Goal: Information Seeking & Learning: Check status

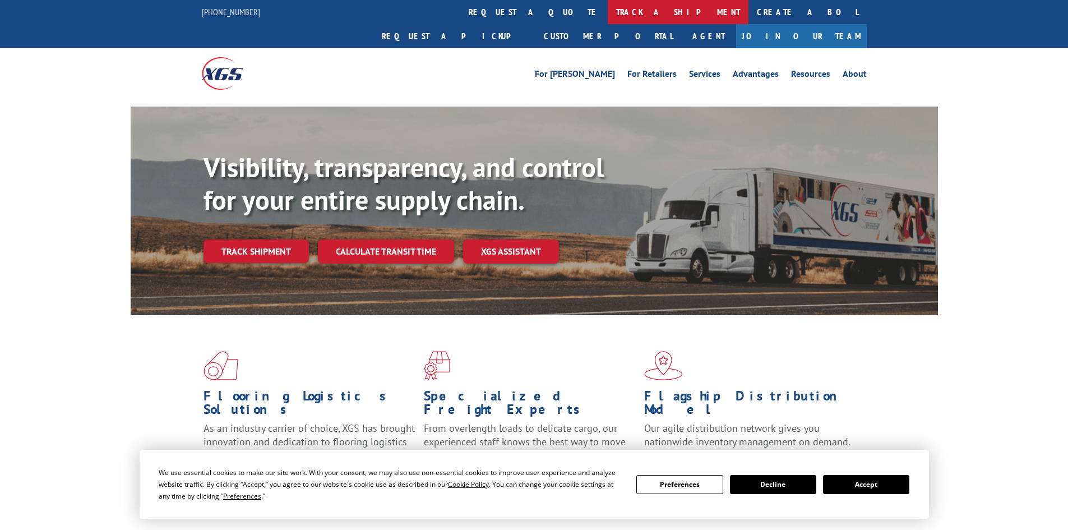
click at [608, 0] on link "track a shipment" at bounding box center [678, 12] width 141 height 24
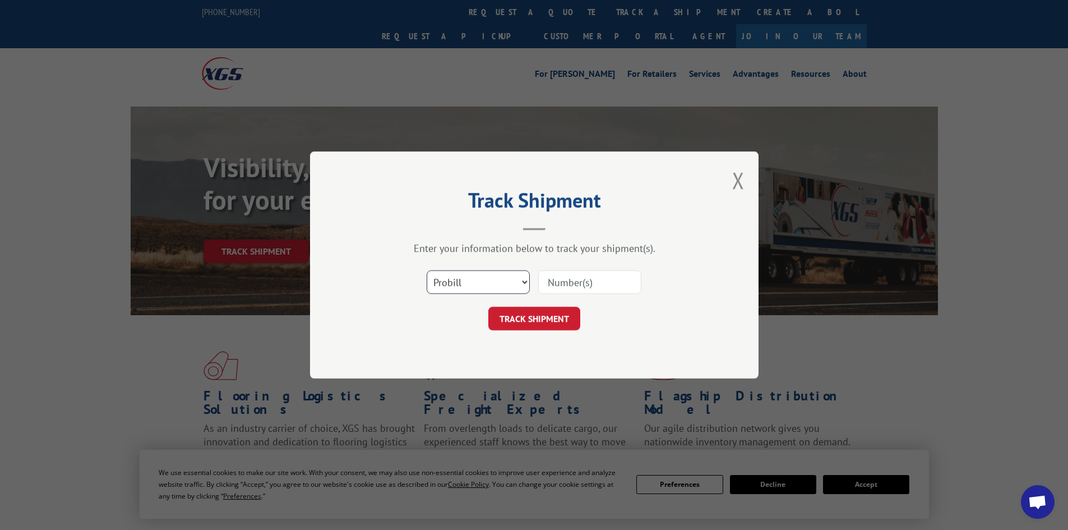
click at [463, 280] on select "Select category... Probill BOL PO" at bounding box center [478, 282] width 103 height 24
select select "bol"
click at [427, 270] on select "Select category... Probill BOL PO" at bounding box center [478, 282] width 103 height 24
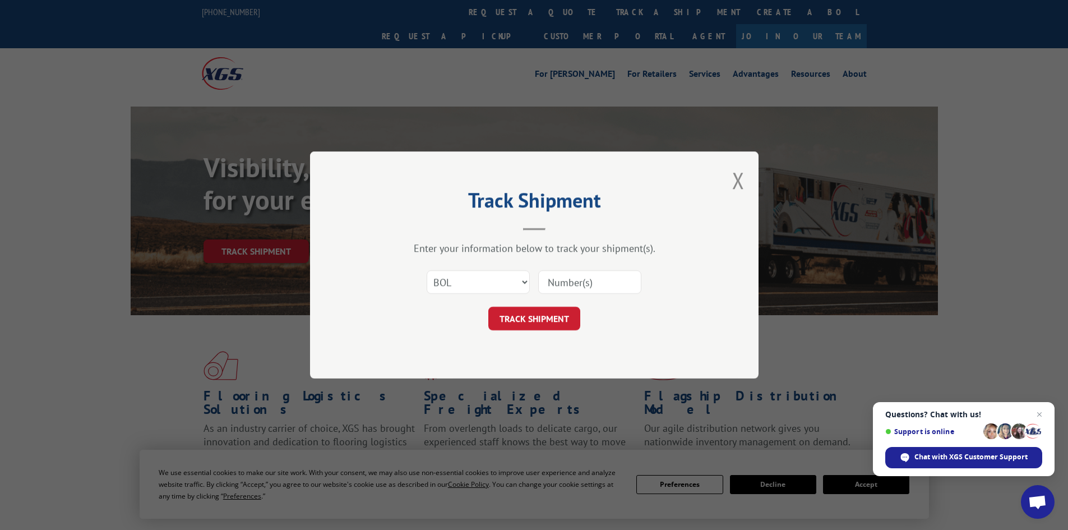
click at [565, 279] on input at bounding box center [589, 282] width 103 height 24
paste input "7043725"
type input "7043725"
click at [553, 302] on form "Select category... Probill BOL PO 7043725 TRACK SHIPMENT" at bounding box center [534, 296] width 336 height 67
click at [552, 312] on button "TRACK SHIPMENT" at bounding box center [534, 319] width 92 height 24
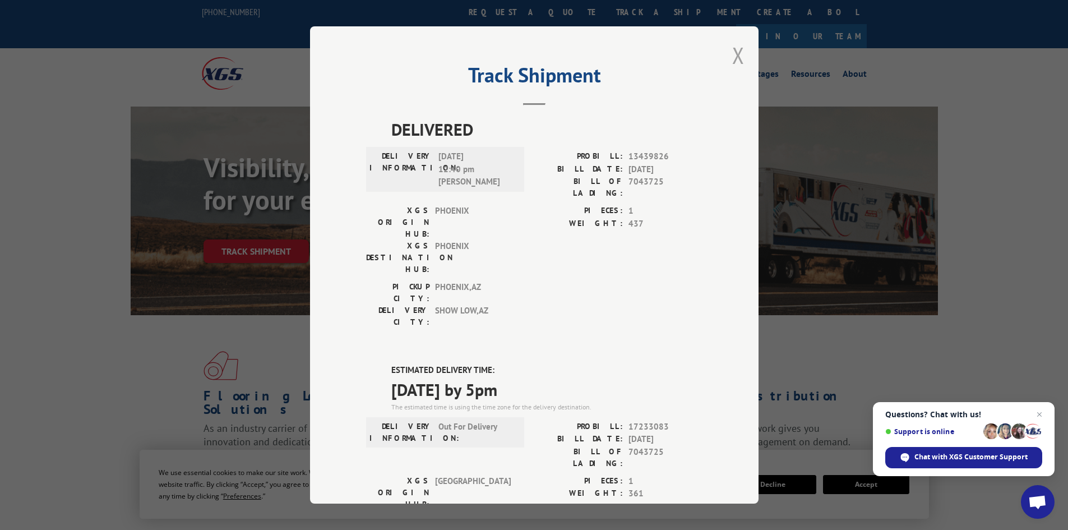
click at [736, 55] on button "Close modal" at bounding box center [738, 55] width 12 height 30
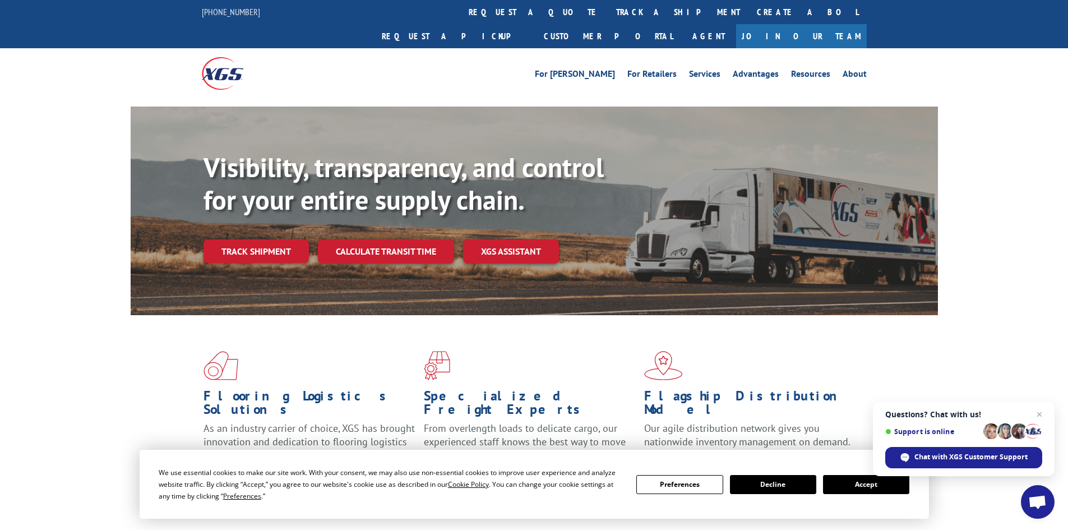
click at [608, 12] on link "track a shipment" at bounding box center [678, 12] width 141 height 24
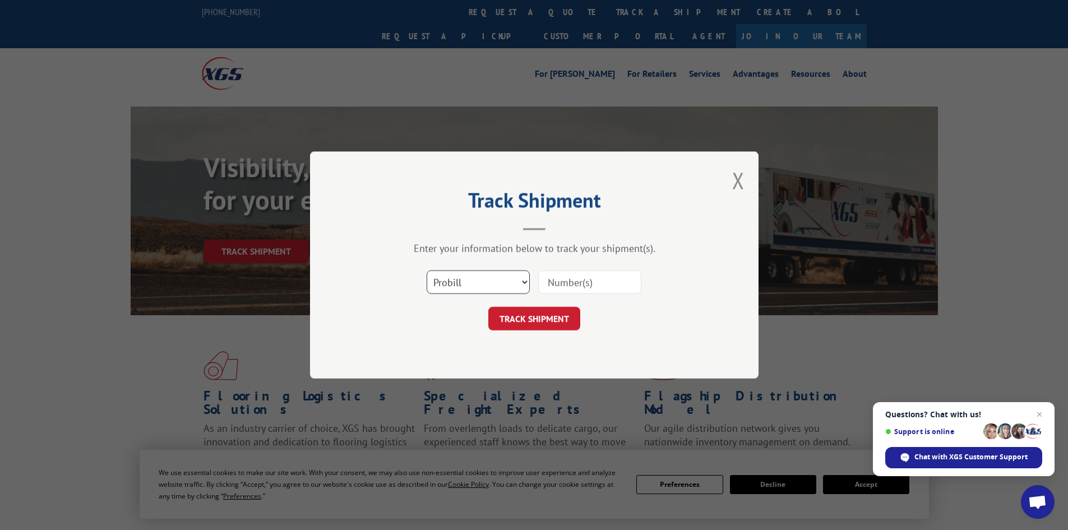
click at [471, 281] on select "Select category... Probill BOL PO" at bounding box center [478, 282] width 103 height 24
select select "bol"
click at [427, 270] on select "Select category... Probill BOL PO" at bounding box center [478, 282] width 103 height 24
click at [565, 280] on input at bounding box center [589, 282] width 103 height 24
paste input "7038737"
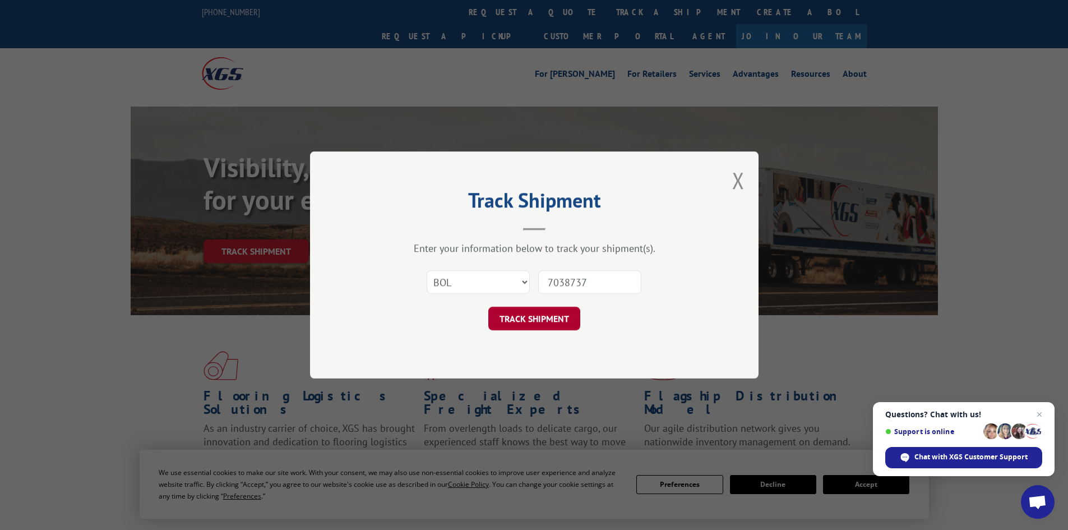
type input "7038737"
click at [552, 317] on button "TRACK SHIPMENT" at bounding box center [534, 319] width 92 height 24
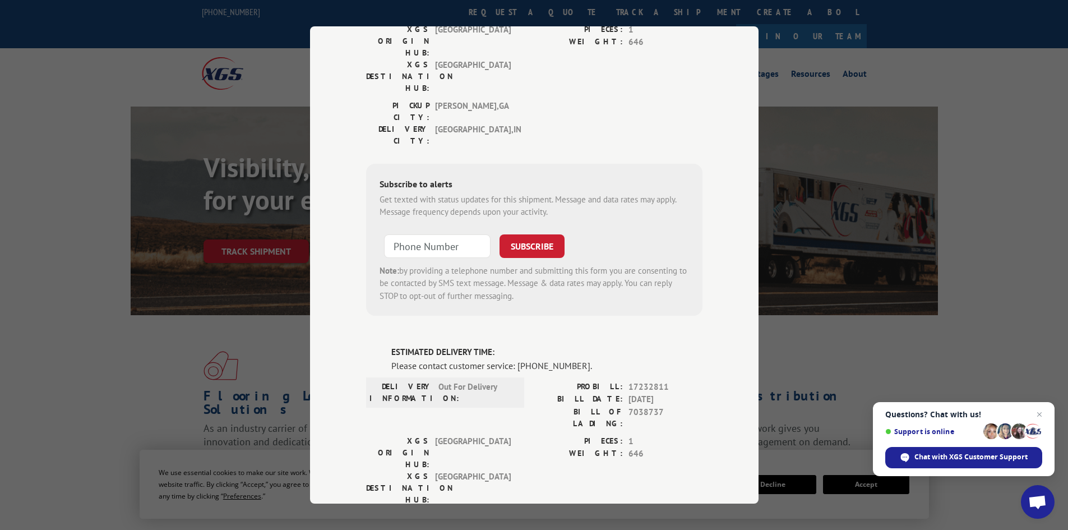
scroll to position [182, 0]
